Goal: Find specific page/section

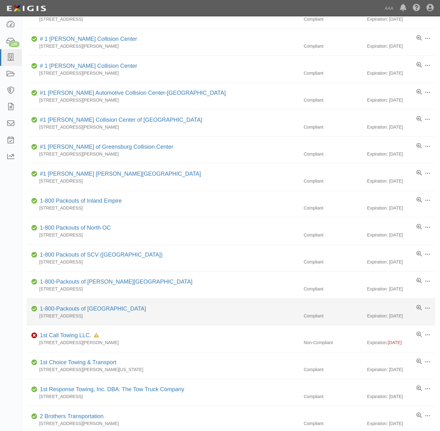
scroll to position [143, 0]
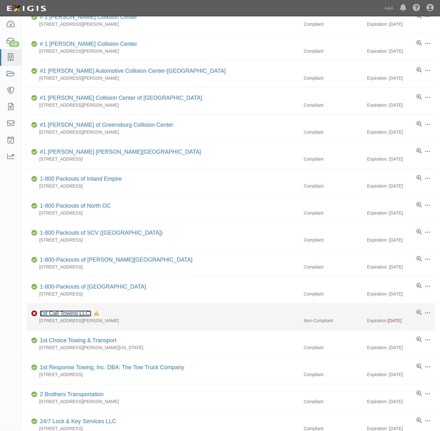
click at [62, 317] on link "1st Call Towing LLC." at bounding box center [65, 314] width 51 height 6
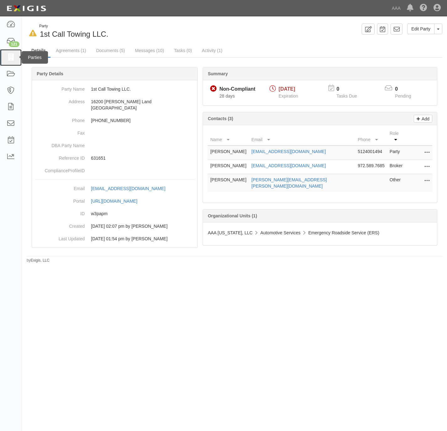
click at [10, 59] on icon at bounding box center [10, 57] width 9 height 7
